Goal: Feedback & Contribution: Submit feedback/report problem

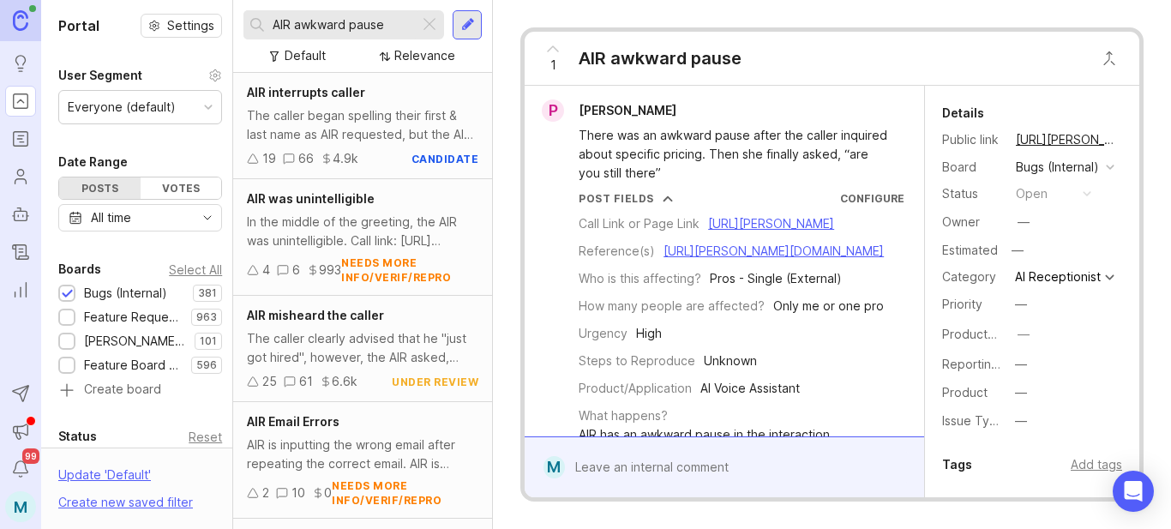
scroll to position [6539, 0]
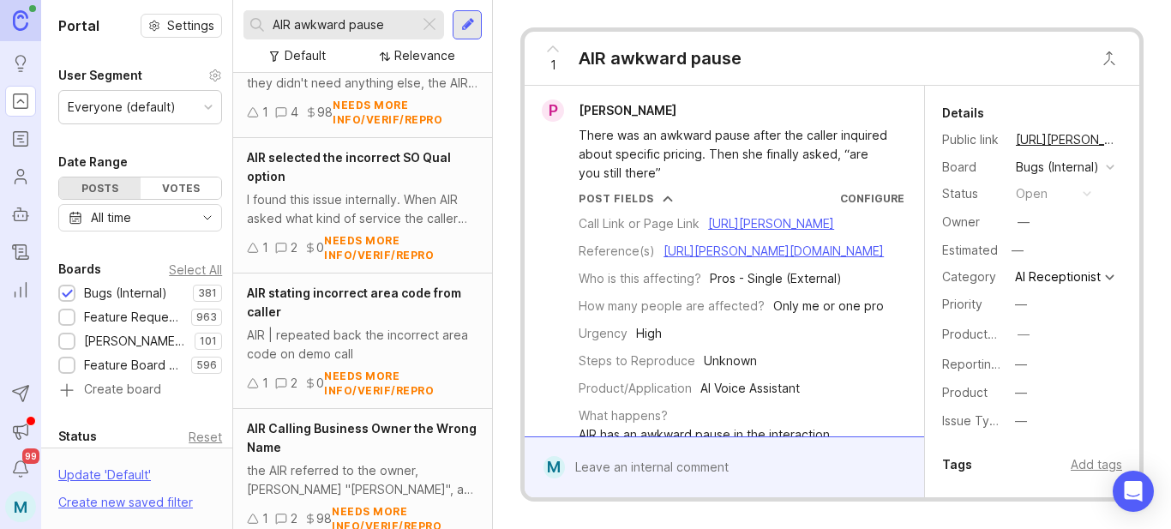
click at [430, 30] on div at bounding box center [429, 25] width 21 height 22
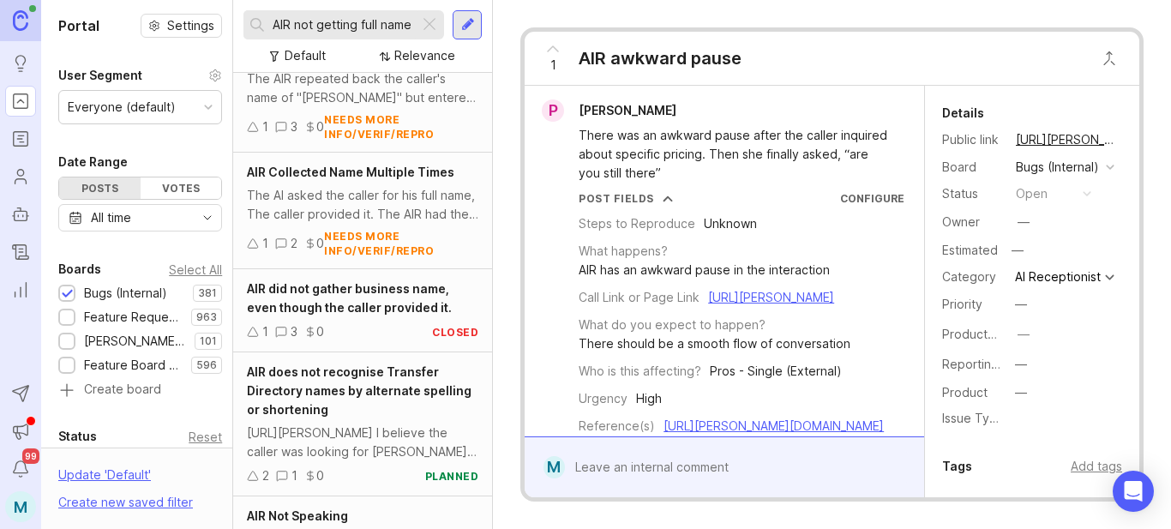
scroll to position [600, 0]
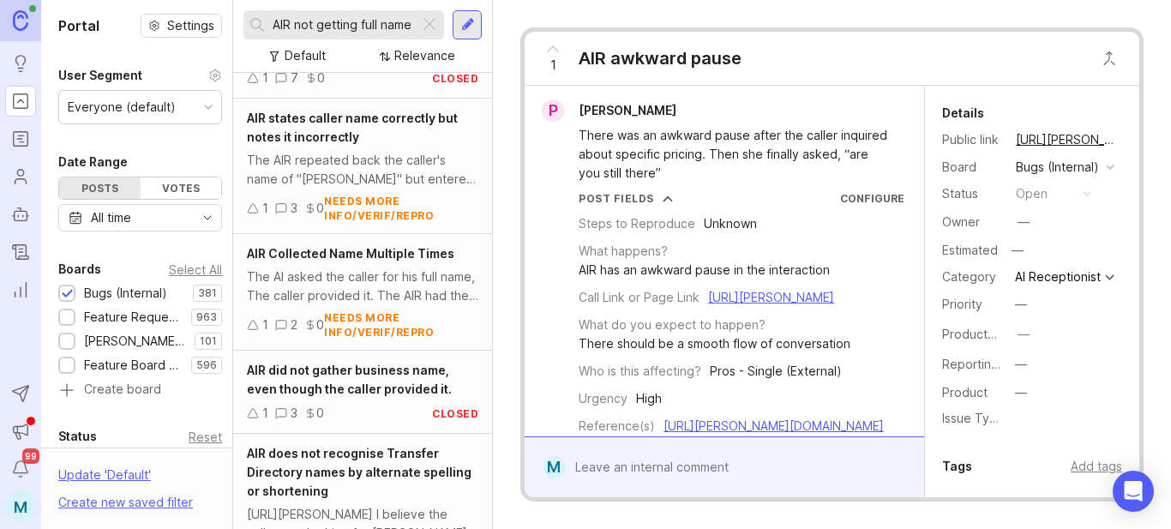
type input "AIR not getting full name"
click at [464, 27] on div at bounding box center [468, 24] width 14 height 15
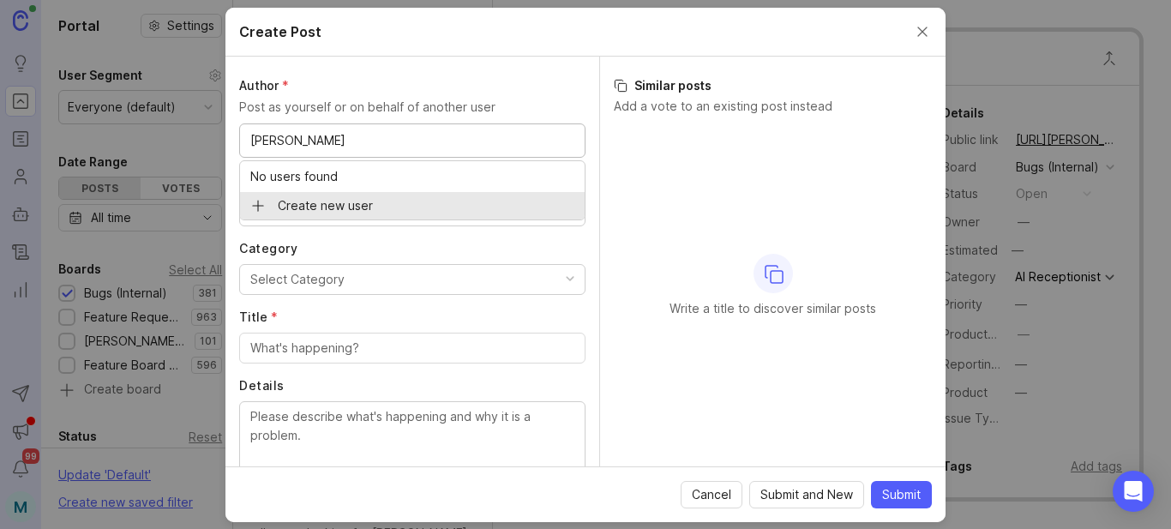
type input "[PERSON_NAME]"
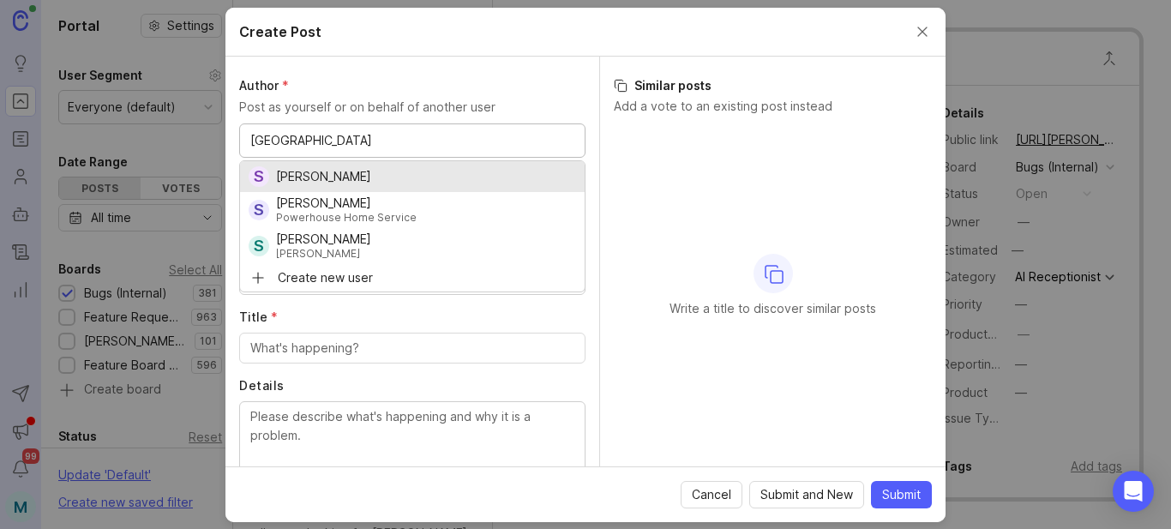
type input "[GEOGRAPHIC_DATA]"
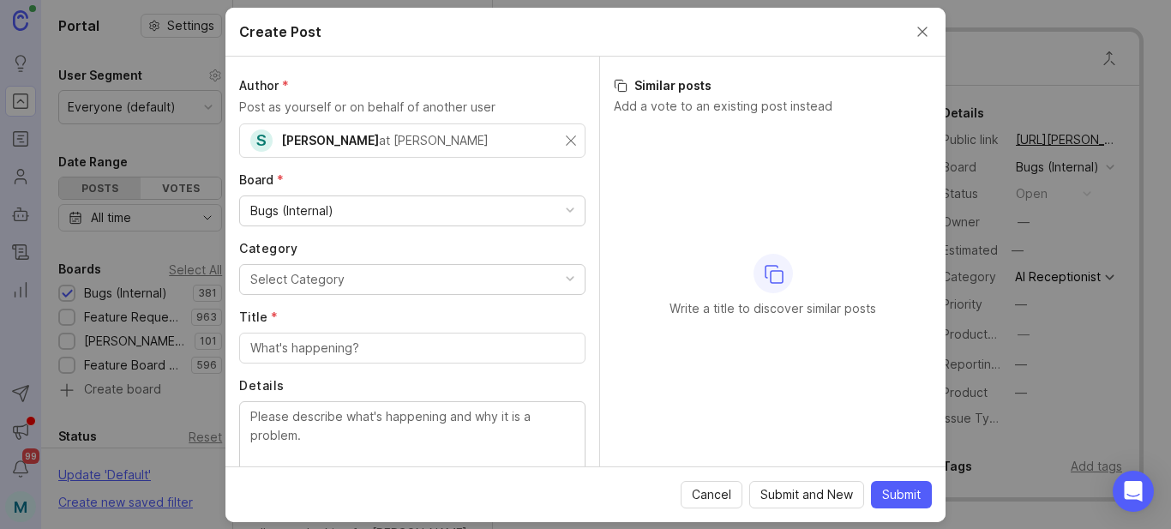
click at [398, 284] on button "Select Category" at bounding box center [412, 279] width 346 height 31
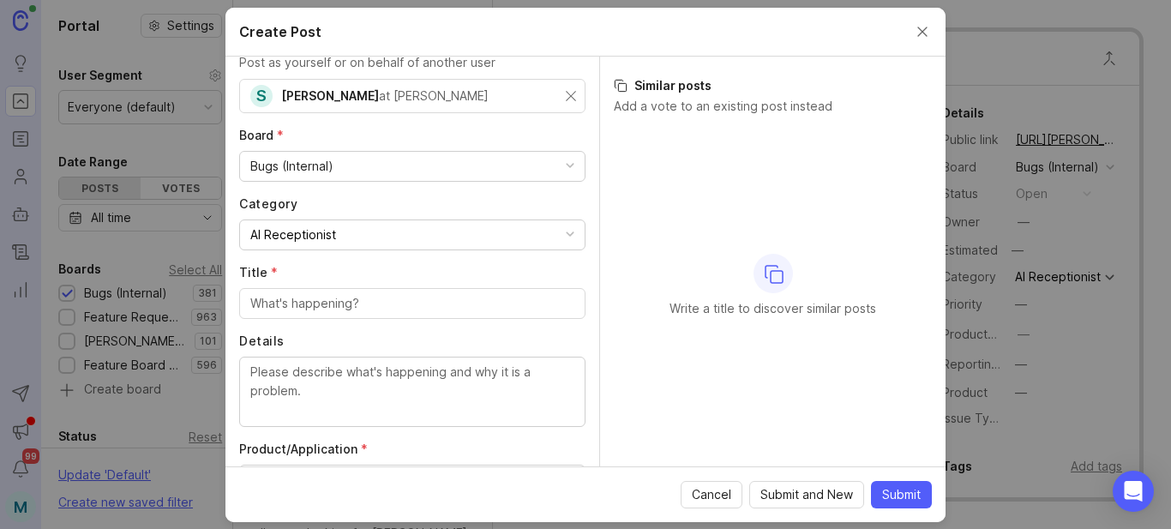
scroll to position [86, 0]
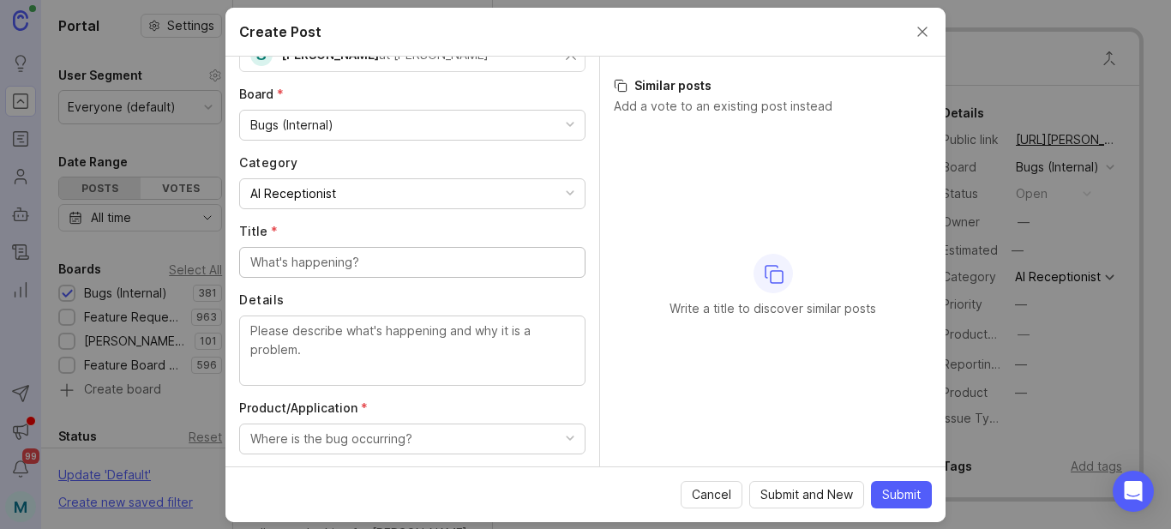
paste input "[URL][PERSON_NAME]"
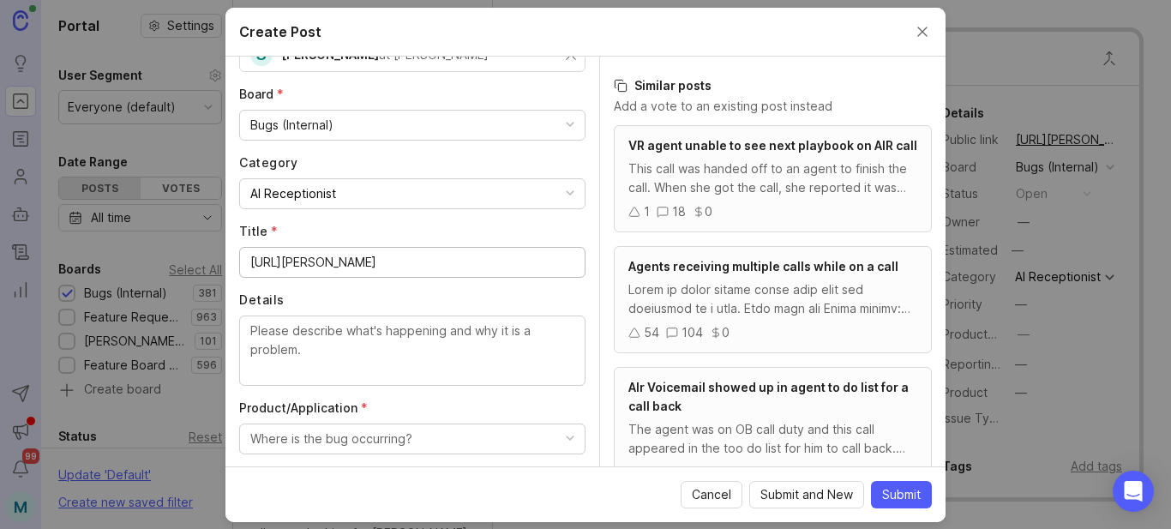
scroll to position [0, 0]
drag, startPoint x: 567, startPoint y: 266, endPoint x: 145, endPoint y: 256, distance: 421.8
click at [145, 256] on div "Create Post Author * Post as yourself or on behalf of another user S [PERSON_NA…" at bounding box center [585, 264] width 1171 height 529
click at [375, 262] on input "[URL][PERSON_NAME]" at bounding box center [412, 262] width 324 height 19
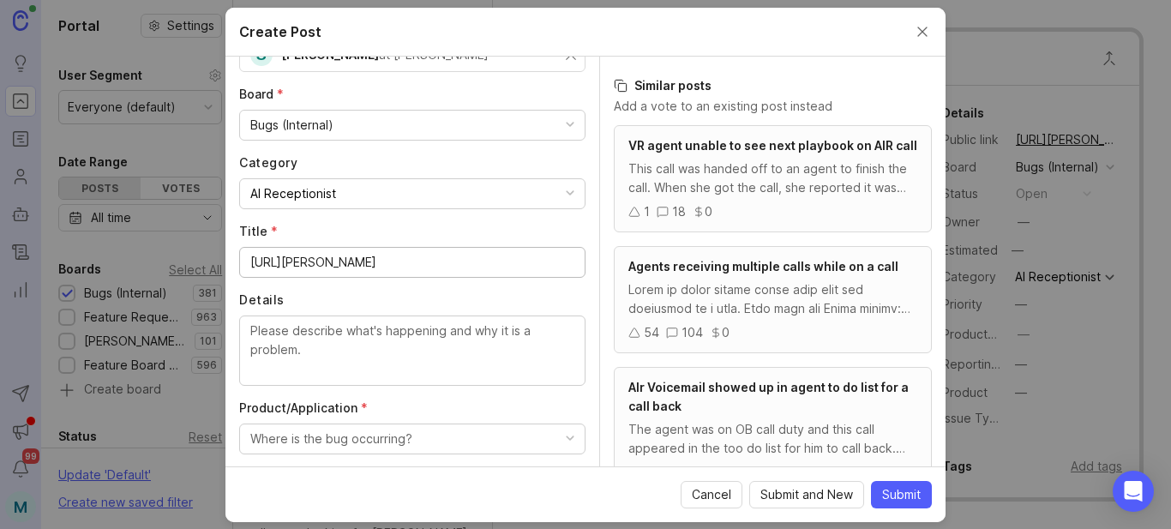
drag, startPoint x: 252, startPoint y: 263, endPoint x: 633, endPoint y: 271, distance: 380.6
click at [633, 271] on div "Author * Post as yourself or on behalf of another user S [PERSON_NAME] at [PERS…" at bounding box center [585, 262] width 720 height 410
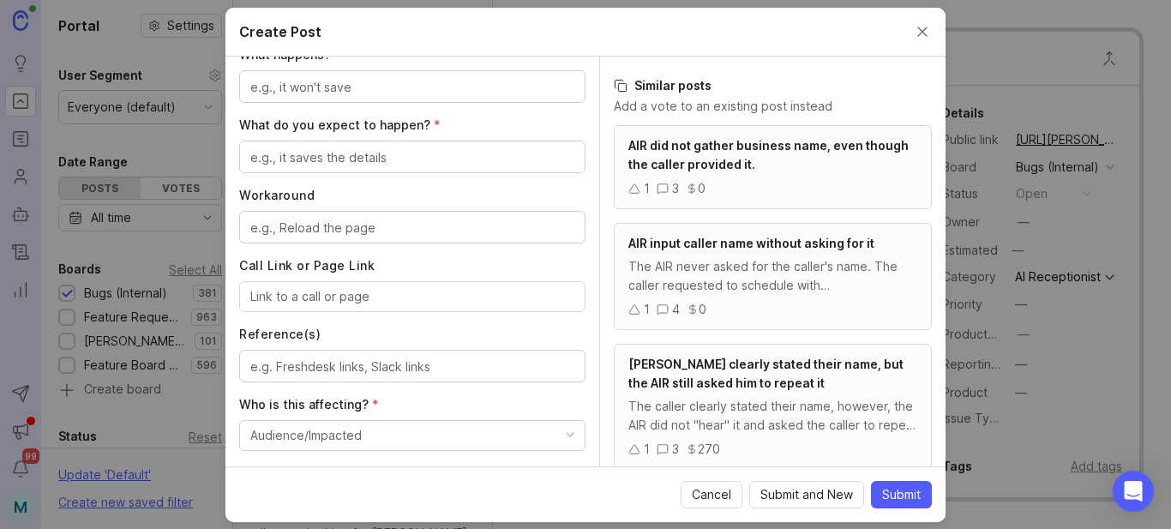
scroll to position [600, 0]
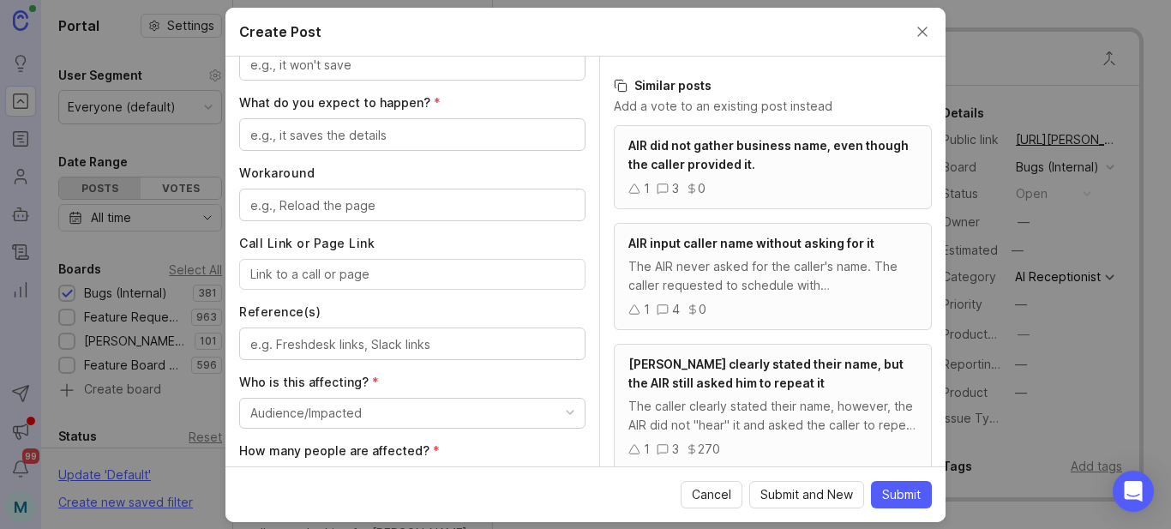
type input "AIR not gathering caller name even though the instructions ask for it"
paste input "[URL][PERSON_NAME]"
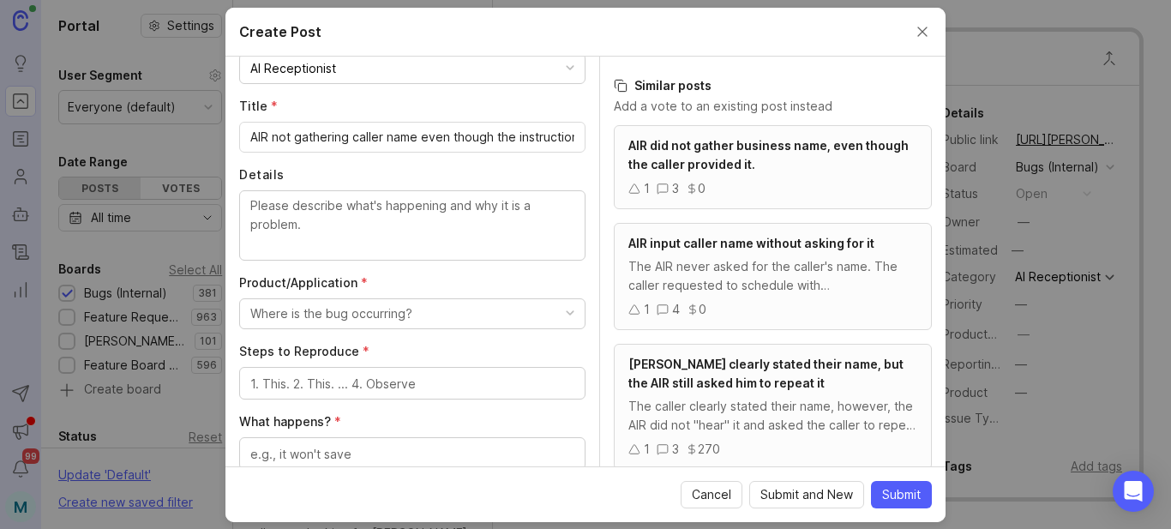
scroll to position [171, 0]
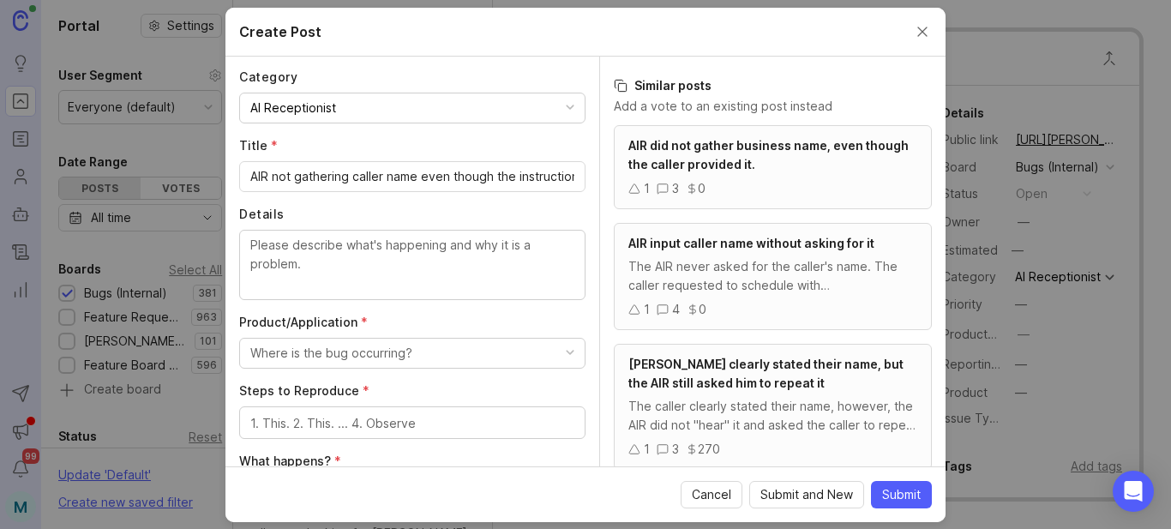
type input "[URL][PERSON_NAME]"
click at [391, 262] on textarea "Details" at bounding box center [412, 264] width 324 height 57
paste textarea "Hi, See below. FULL name is very important when clients call. We need to make s…"
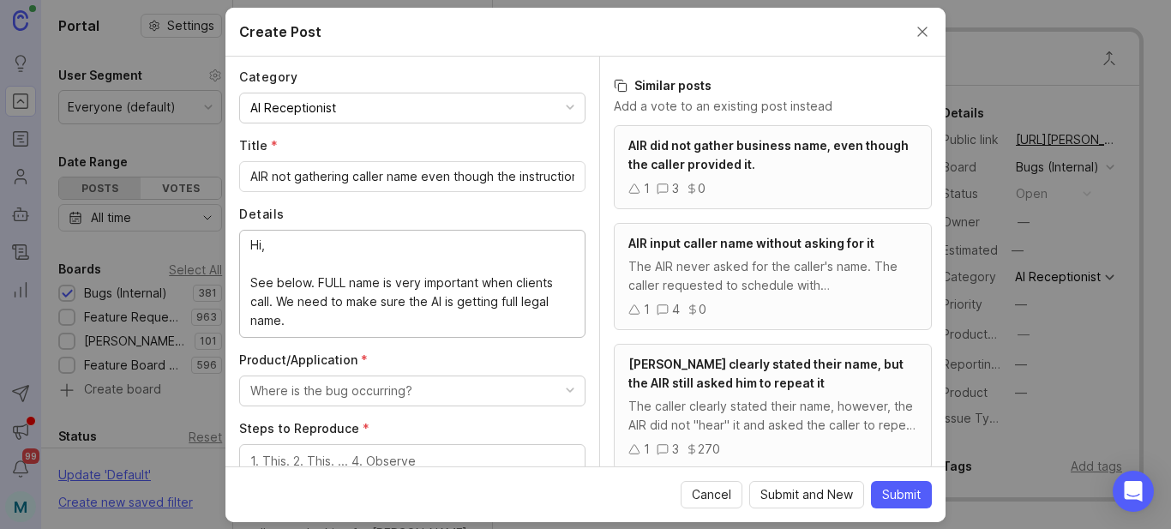
drag, startPoint x: 311, startPoint y: 284, endPoint x: 229, endPoint y: 280, distance: 82.4
click at [230, 282] on div "Author * Post as yourself or on behalf of another user S [PERSON_NAME] at [PERS…" at bounding box center [412, 262] width 374 height 410
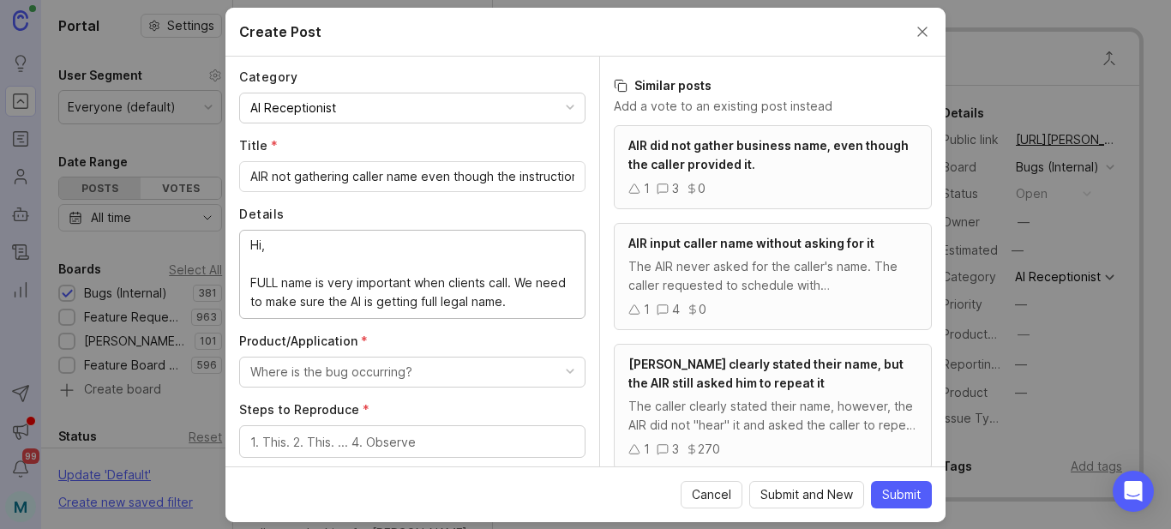
type textarea "Hi, FULL name is very important when clients call. We need to make sure the AI …"
click at [428, 378] on button "Where is the bug occurring?" at bounding box center [412, 372] width 346 height 31
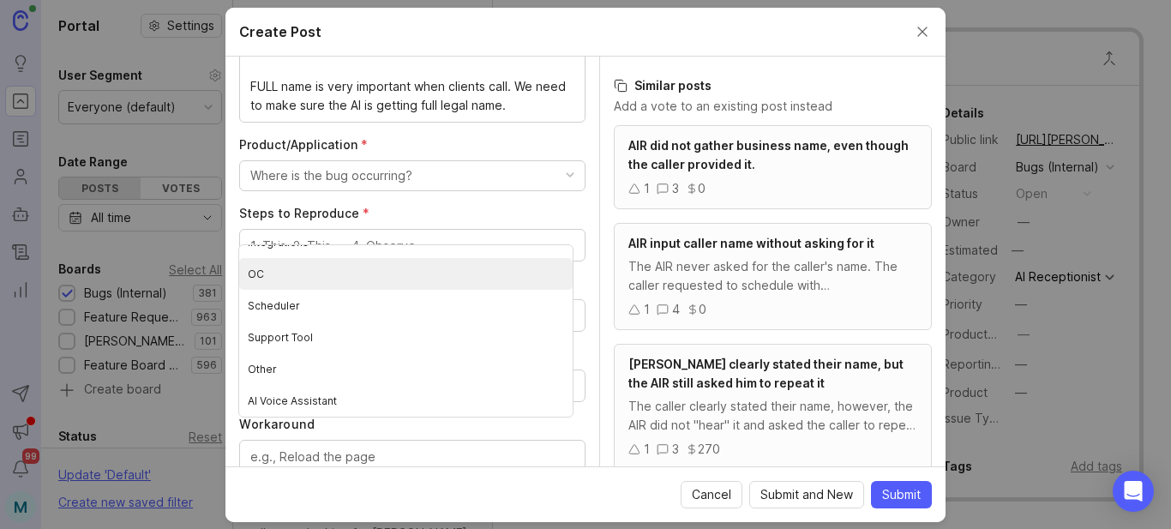
scroll to position [514, 0]
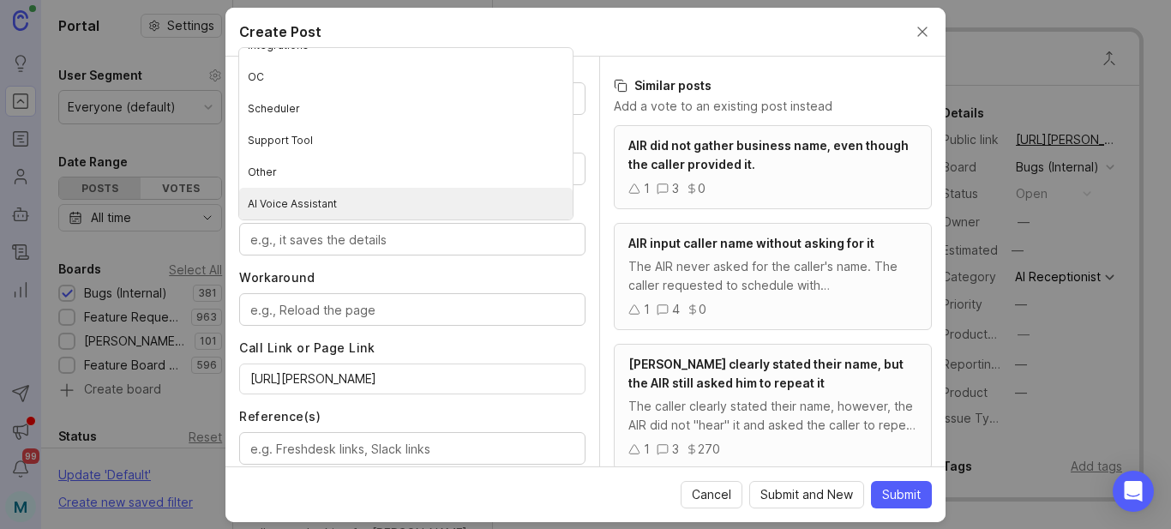
click at [301, 205] on Assistant "AI Voice Assistant" at bounding box center [405, 204] width 333 height 32
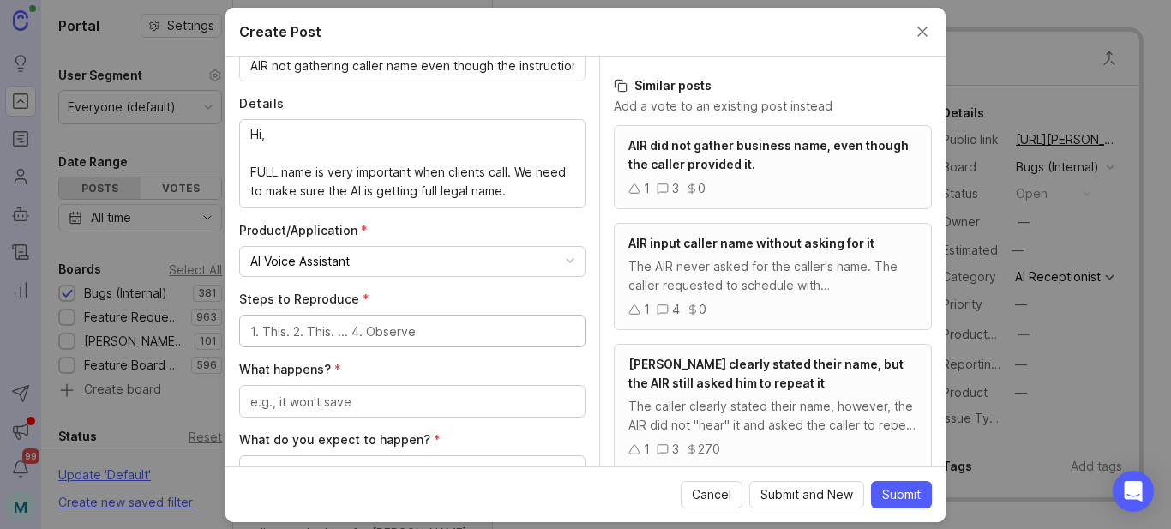
click at [334, 333] on textarea "Steps to Reproduce *" at bounding box center [412, 331] width 324 height 19
type textarea "UNKNOWN"
click at [333, 406] on textarea "What happens? *" at bounding box center [412, 402] width 324 height 19
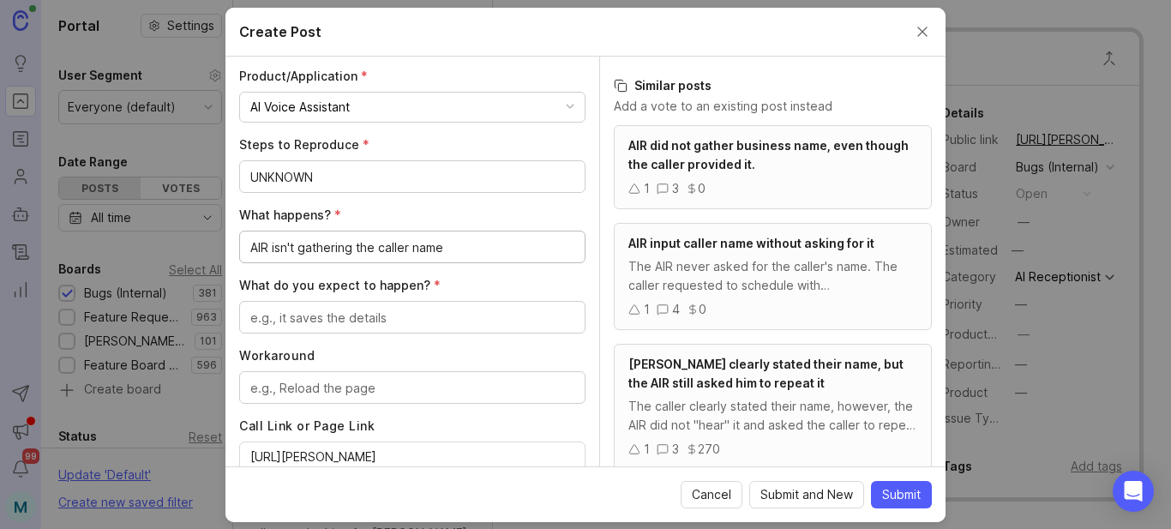
scroll to position [453, 0]
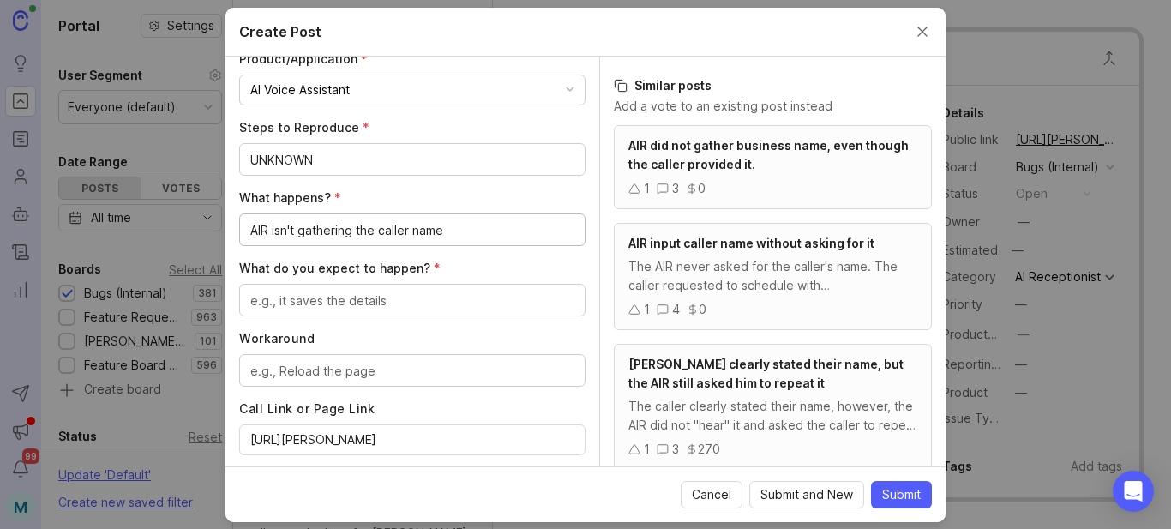
type textarea "AIR isn't gathering the caller name"
click at [404, 290] on div at bounding box center [412, 300] width 346 height 33
click at [316, 303] on textarea "The instrctions ask to get the caller name" at bounding box center [412, 300] width 324 height 19
click at [0, 0] on lt-span "instr u ctions" at bounding box center [0, 0] width 0 height 0
click at [511, 300] on textarea "The instructions ask to get the caller name" at bounding box center [412, 300] width 324 height 19
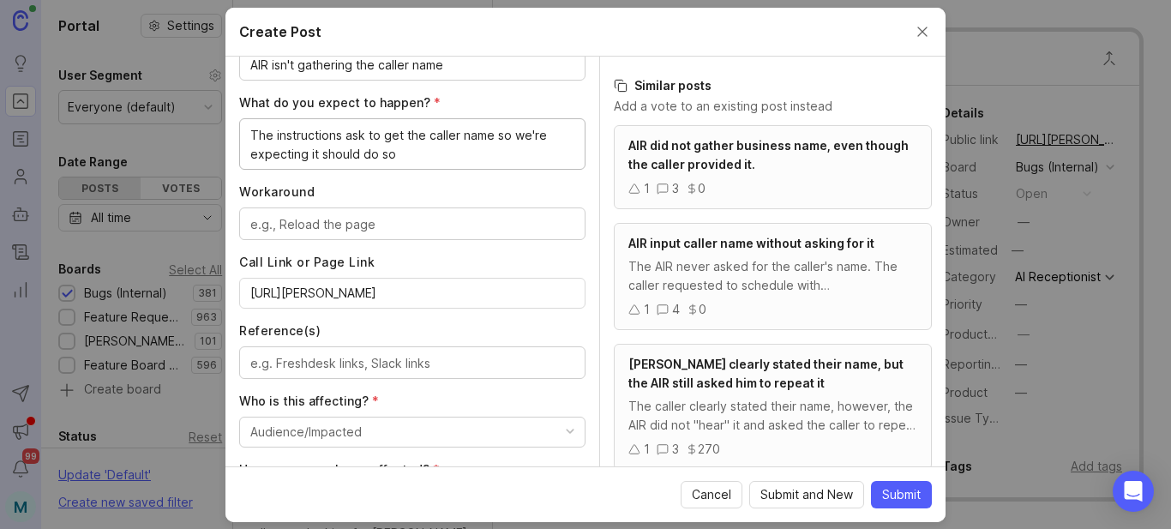
scroll to position [711, 0]
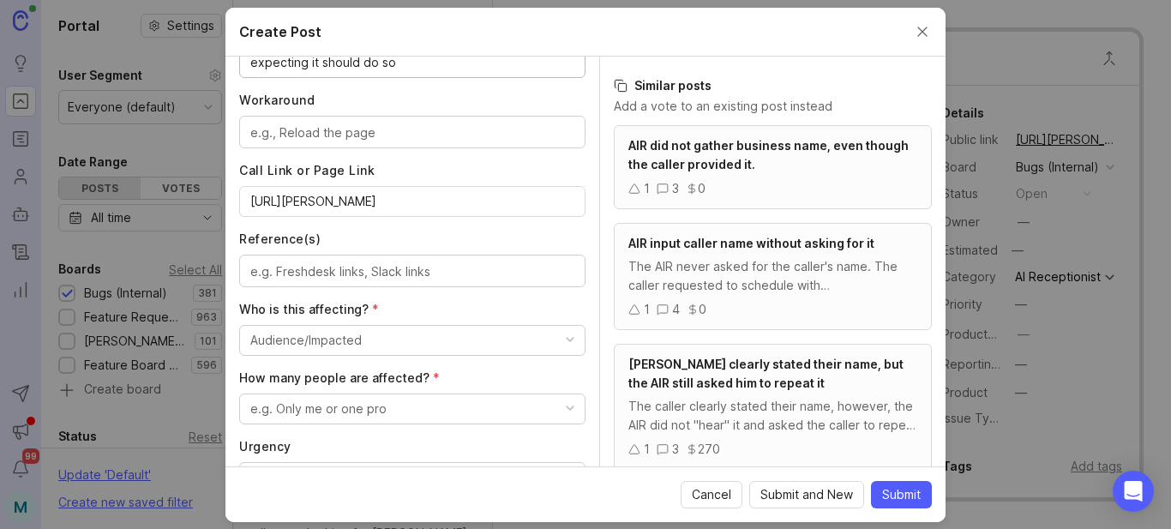
type textarea "The instructions ask to get the caller name so we're expecting it should do so"
paste textarea "[URL][PERSON_NAME][DOMAIN_NAME]"
type textarea "[URL][PERSON_NAME][DOMAIN_NAME]"
click at [417, 337] on button "Audience/Impacted" at bounding box center [412, 340] width 346 height 31
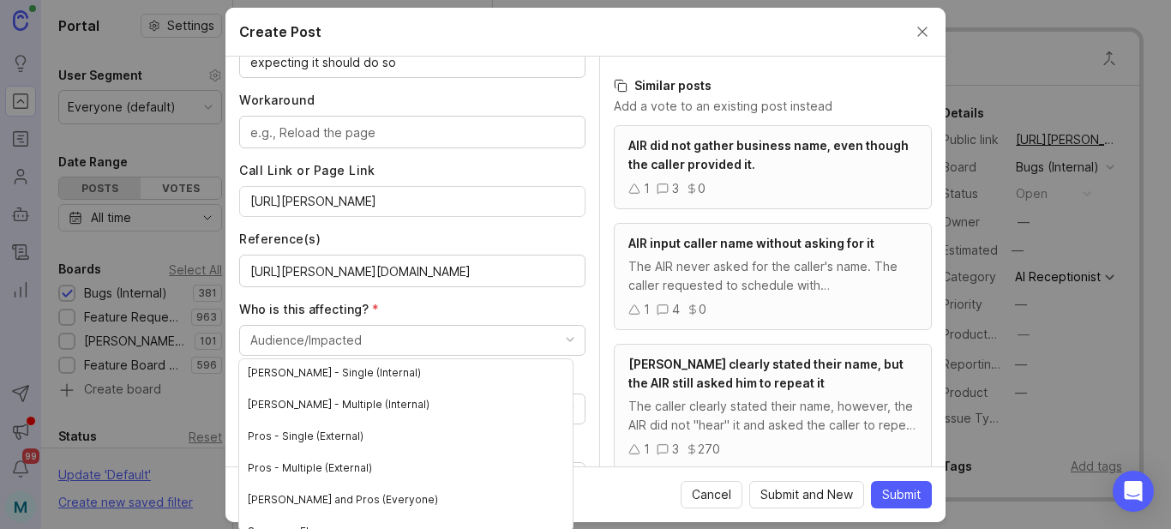
scroll to position [51, 0]
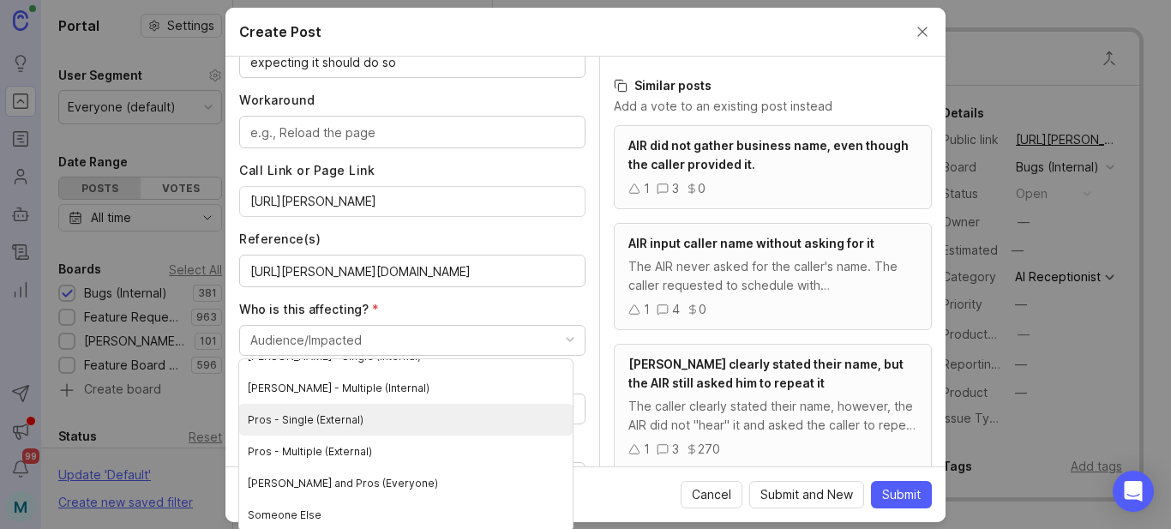
click at [321, 417] on \(External\) "Pros - Single (External)" at bounding box center [405, 420] width 333 height 32
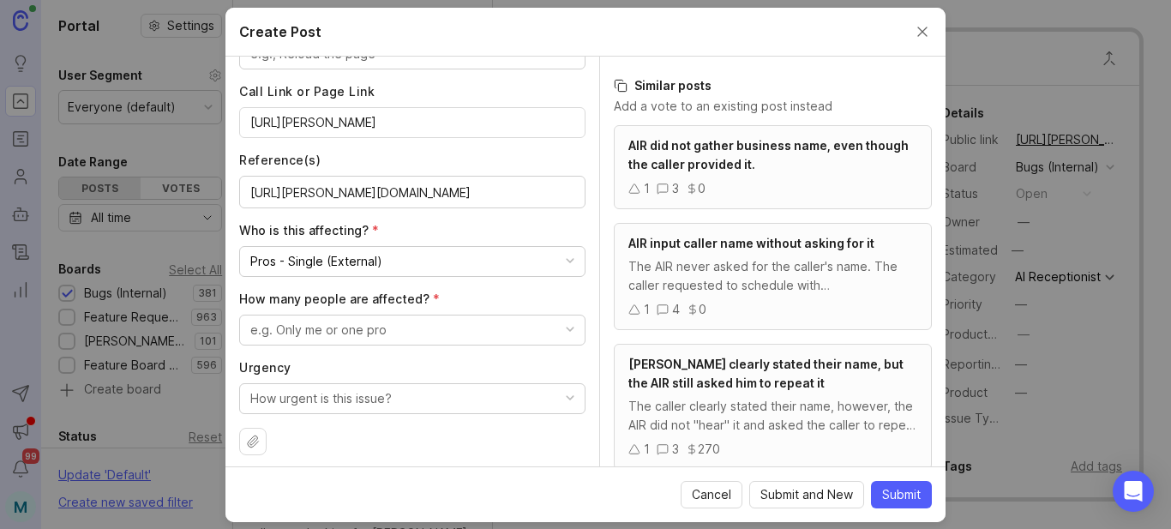
scroll to position [799, 0]
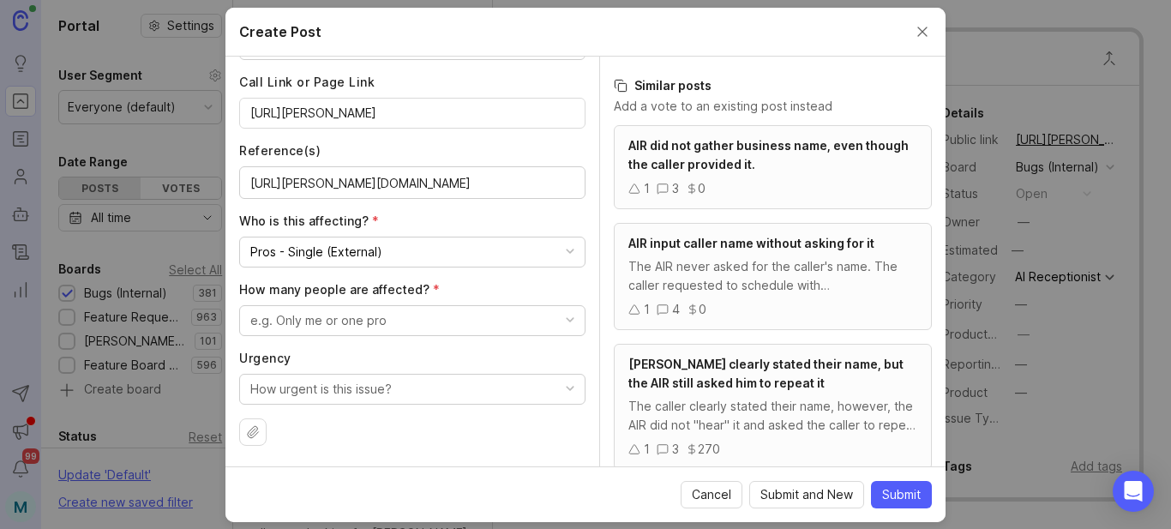
click at [396, 319] on button "e.g. Only me or one pro" at bounding box center [412, 320] width 346 height 31
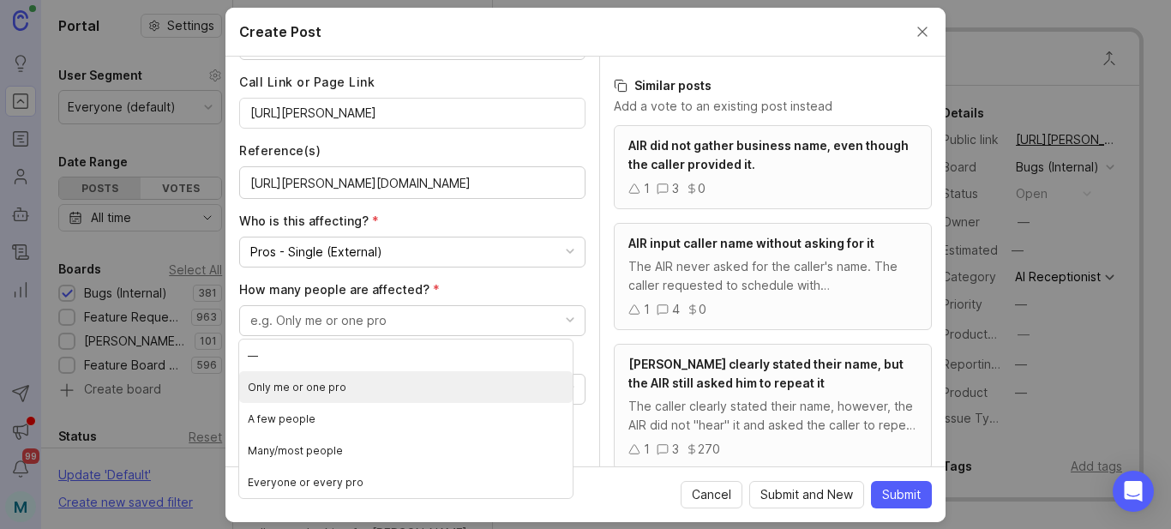
click at [338, 391] on pro "Only me or one pro" at bounding box center [405, 387] width 333 height 32
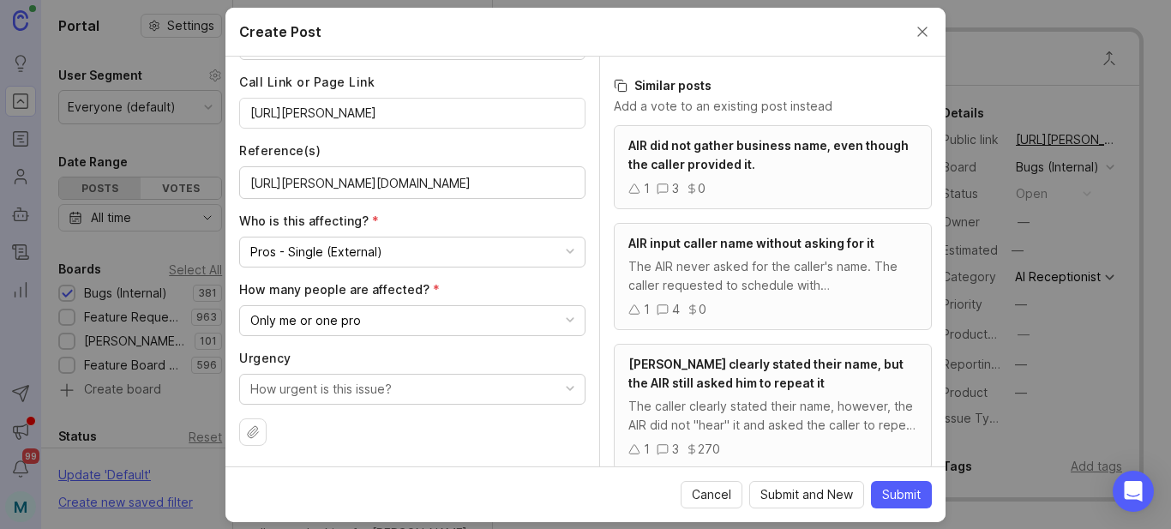
click at [463, 393] on button "How urgent is this issue?" at bounding box center [412, 389] width 346 height 31
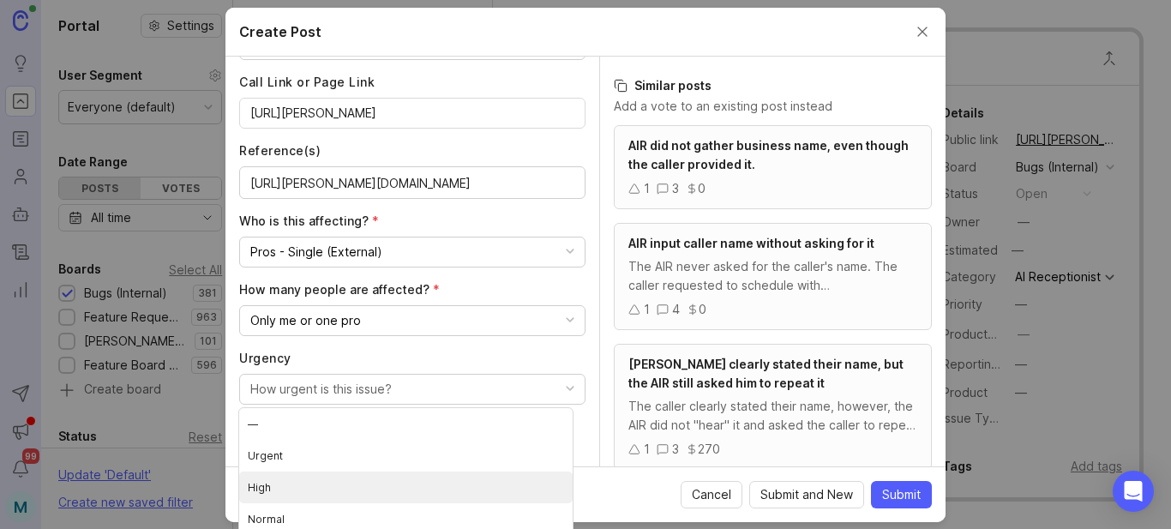
click at [276, 492] on li "High" at bounding box center [405, 487] width 333 height 32
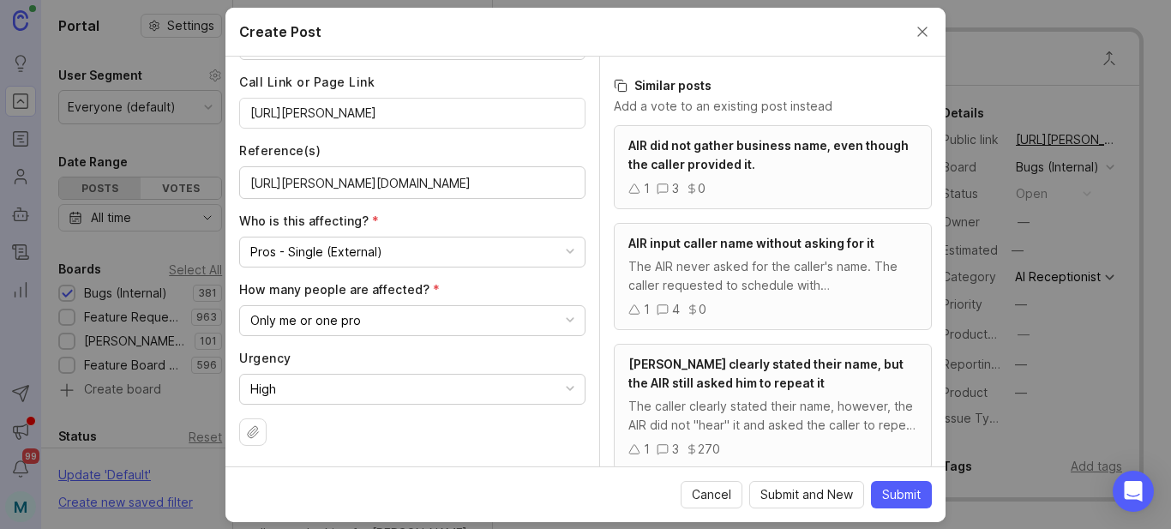
click at [903, 497] on span "Submit" at bounding box center [901, 494] width 39 height 17
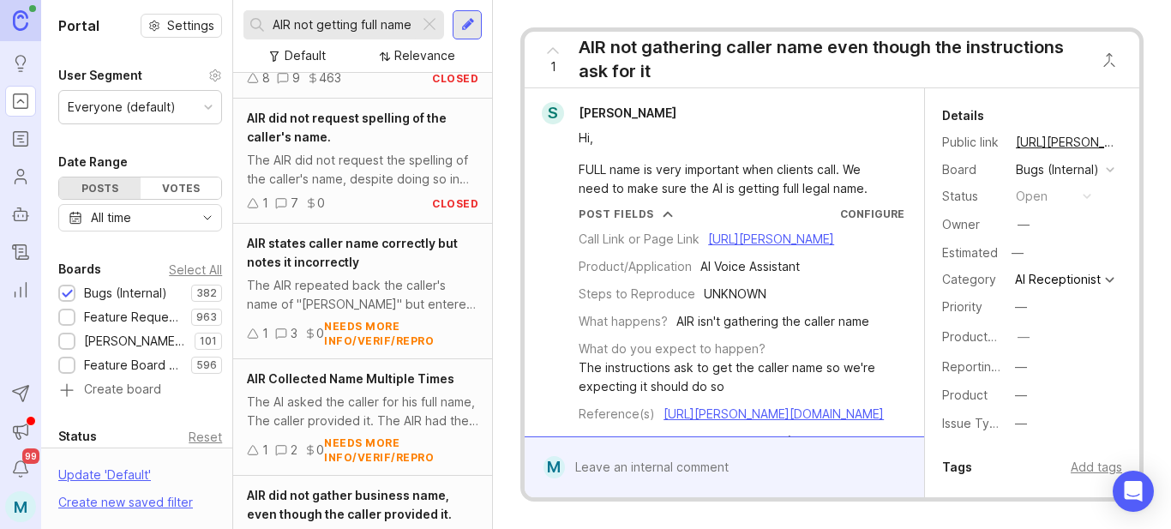
scroll to position [375, 0]
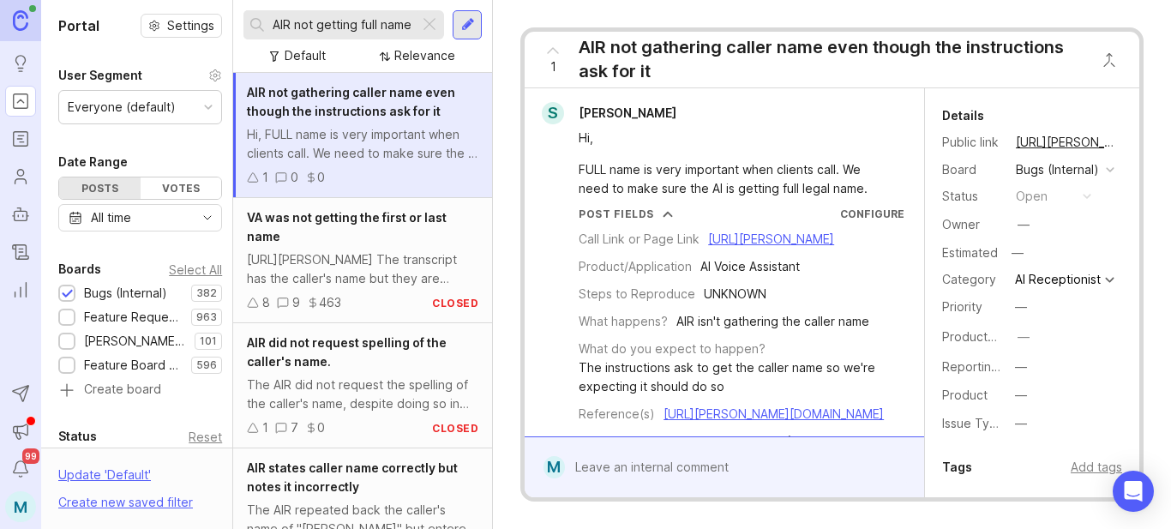
click at [1122, 143] on button "copy icon" at bounding box center [1134, 142] width 24 height 24
